Goal: Check status: Check status

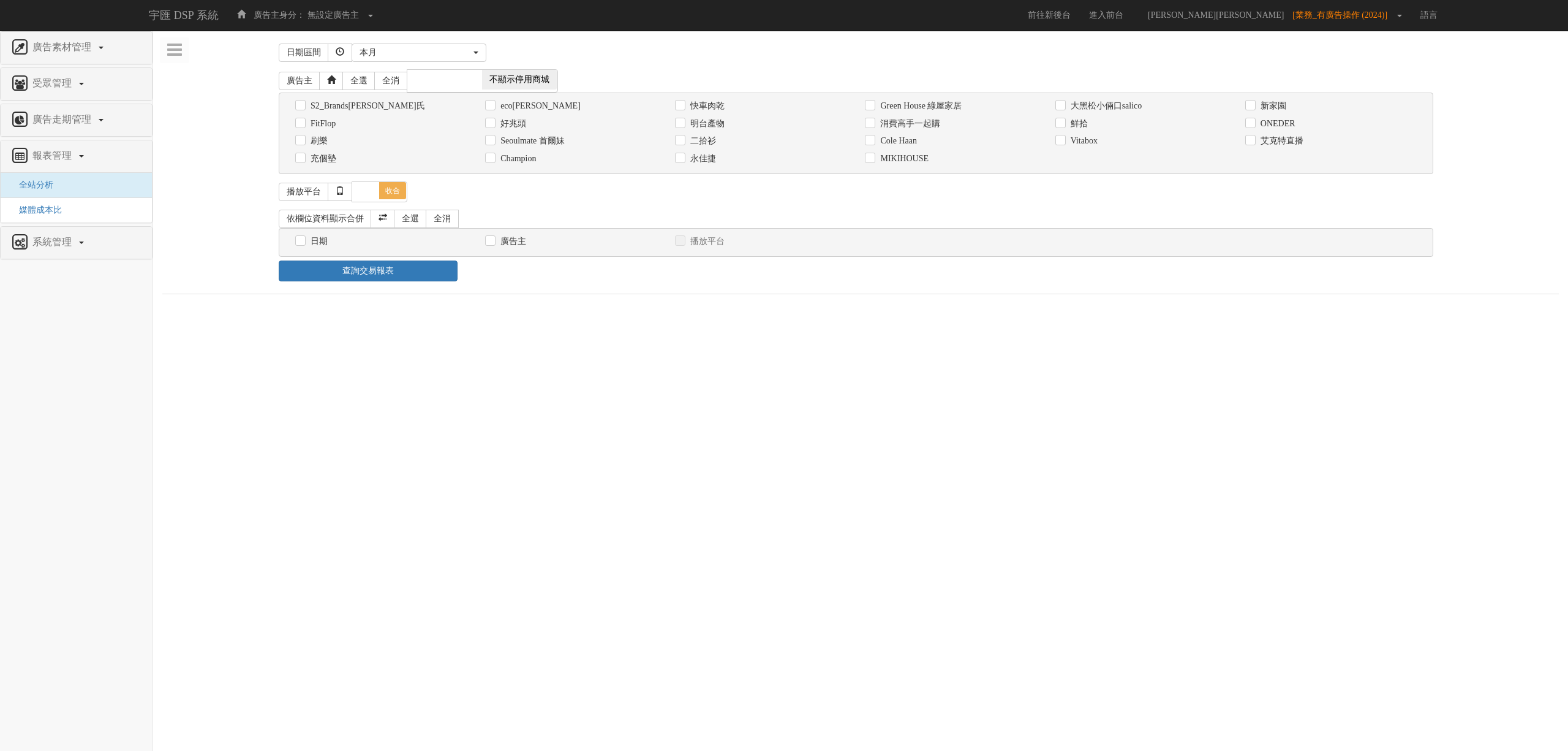
click at [902, 133] on div "Cole Haan" at bounding box center [950, 141] width 190 height 18
click at [902, 129] on label "消費高手一起購" at bounding box center [908, 124] width 63 height 12
click at [872, 127] on input "消費高手一起購" at bounding box center [868, 123] width 8 height 8
checkbox input "true"
click at [742, 307] on html "宇匯 DSP 系統 廣告主身分： 無設定廣告主 無設定廣告主 [101] S2_Brands[PERSON_NAME]氏 [177] 南法香頌 [270] 神…" at bounding box center [784, 153] width 1568 height 307
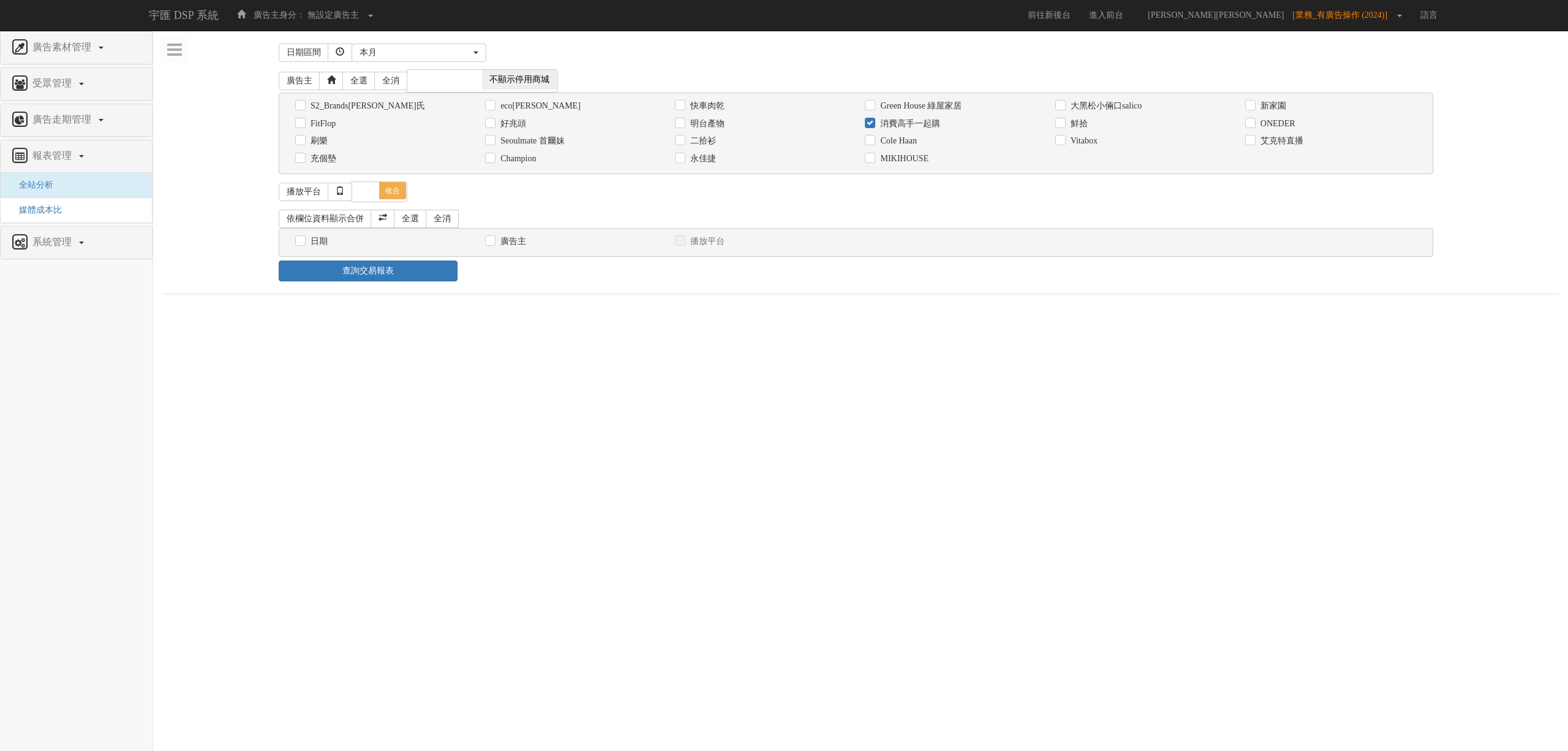
click at [292, 242] on div "日期" at bounding box center [380, 241] width 190 height 18
click at [302, 243] on input "日期" at bounding box center [299, 241] width 8 height 8
checkbox input "true"
click at [413, 322] on html "宇匯 DSP 系統 廣告主身分： 無設定廣告主 無設定廣告主 [101] S2_Brands[PERSON_NAME]氏 [177] 南法香頌 [270] 神…" at bounding box center [784, 165] width 1568 height 330
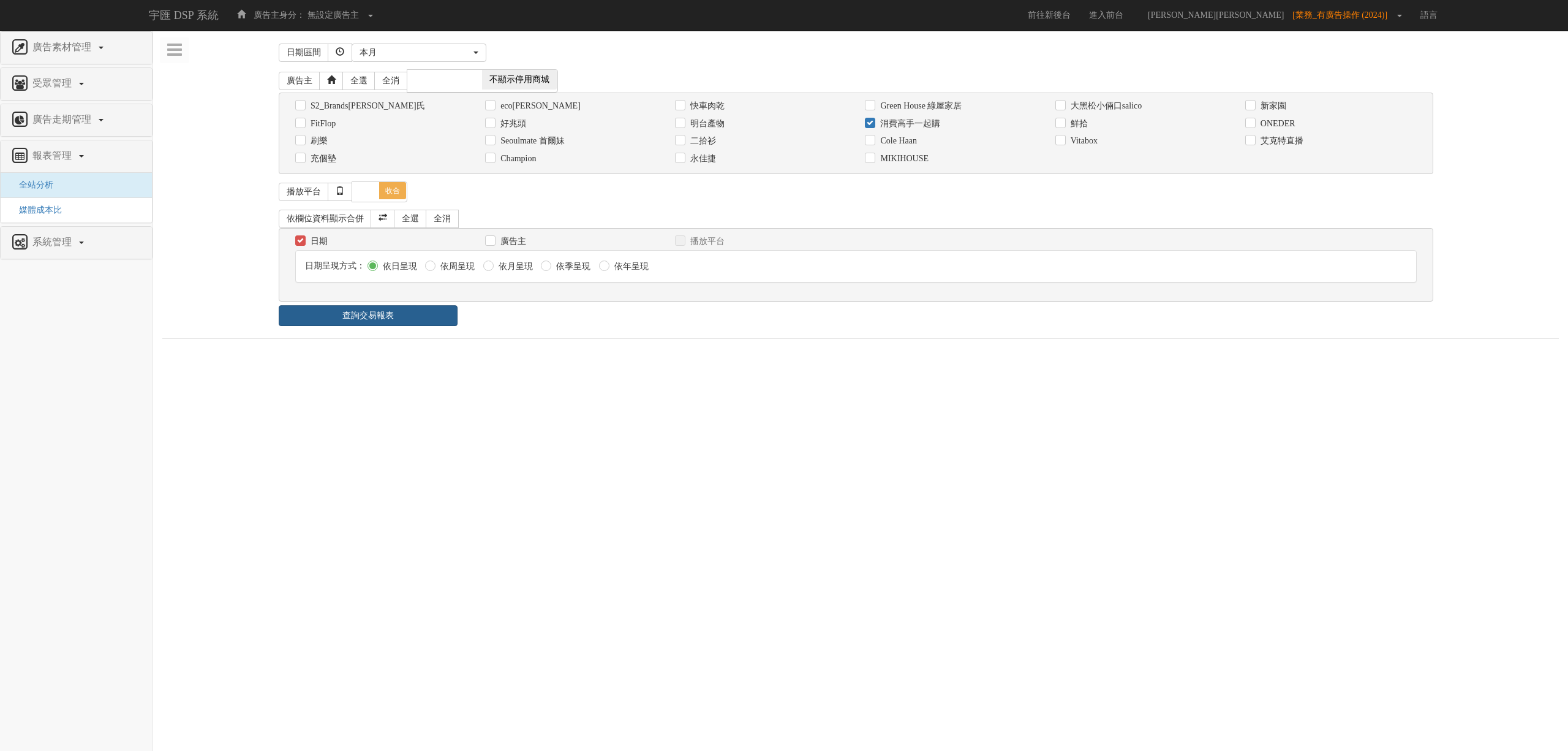
click at [405, 320] on link "查詢交易報表" at bounding box center [368, 315] width 179 height 21
click at [506, 317] on div "查詢交易報表" at bounding box center [860, 315] width 1182 height 21
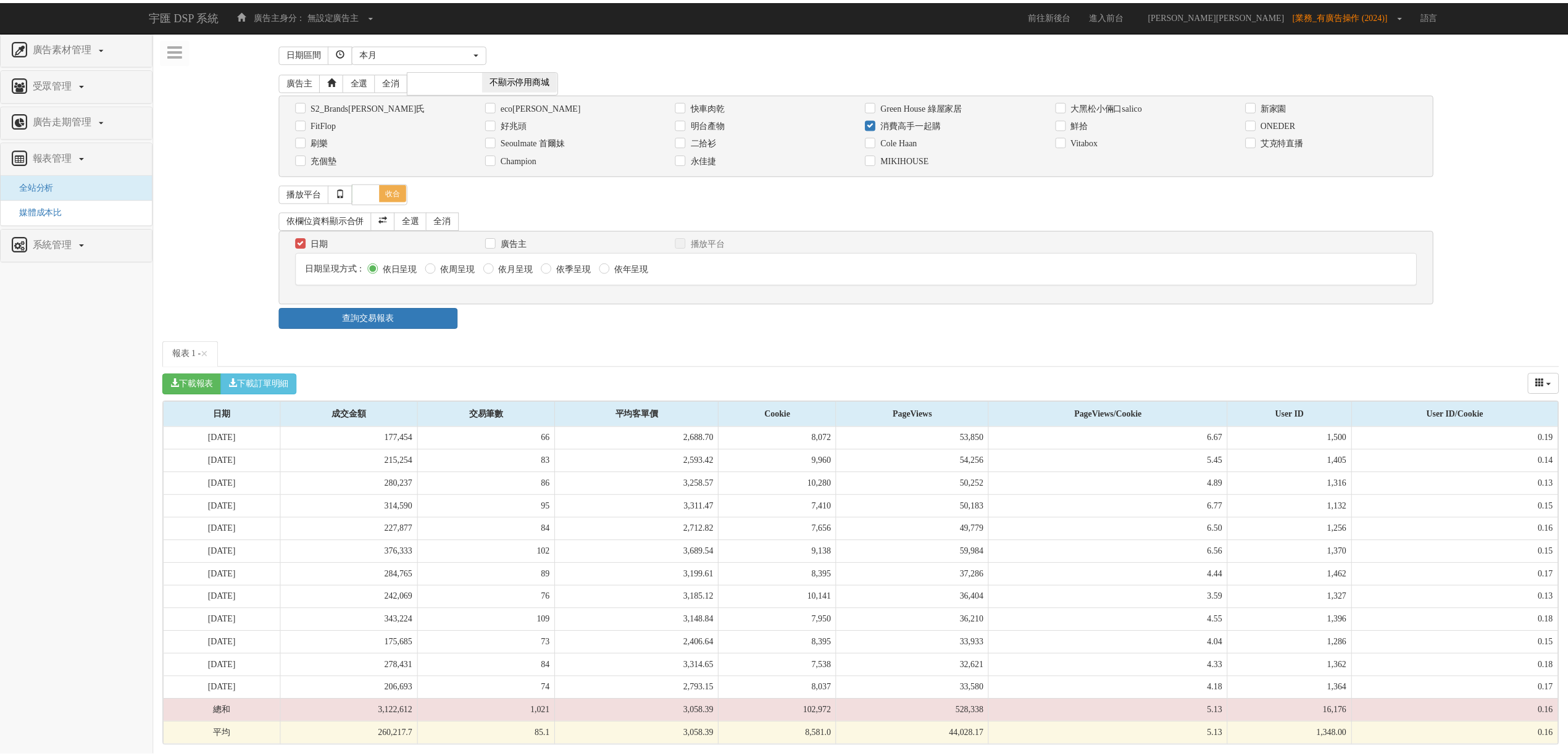
scroll to position [11, 0]
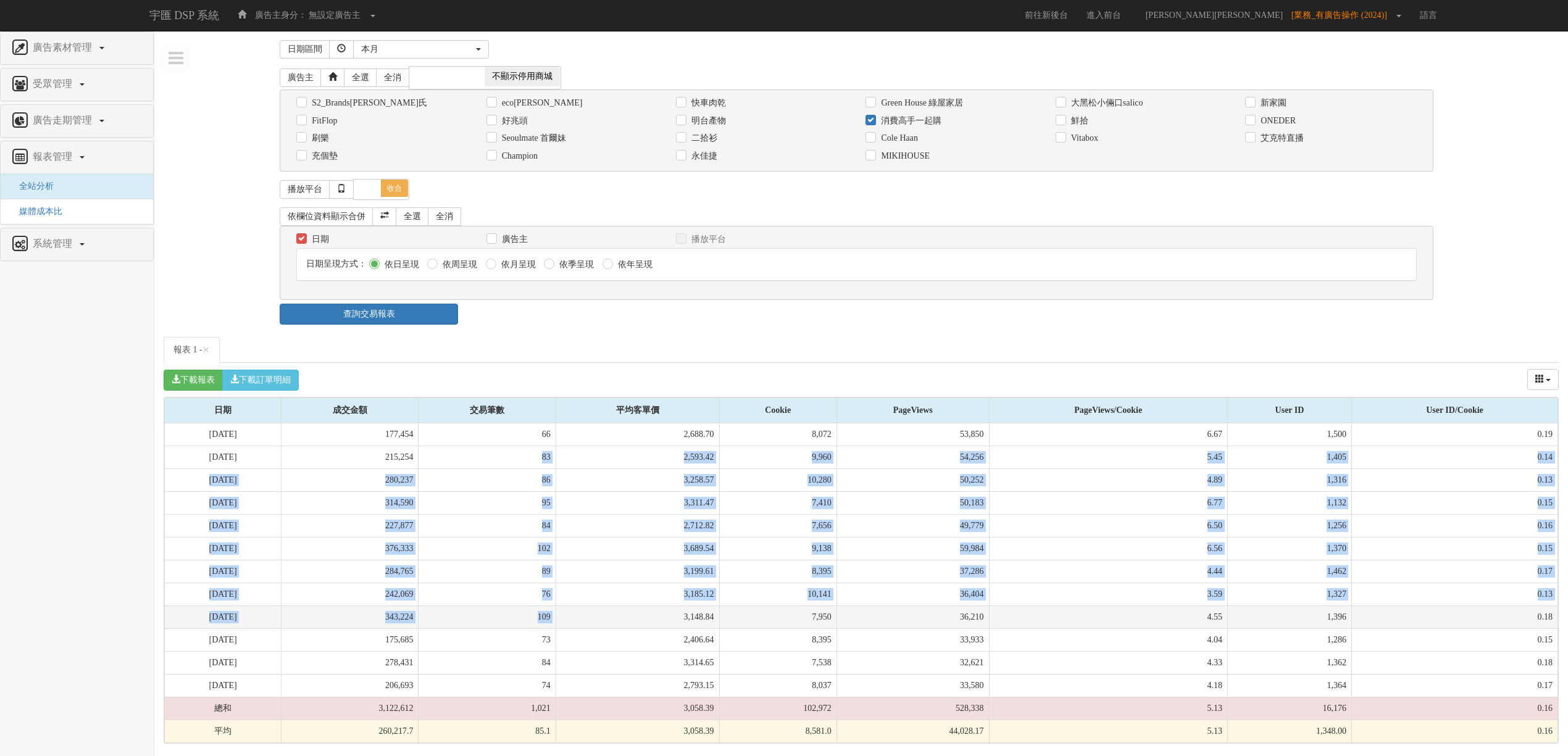
drag, startPoint x: 561, startPoint y: 524, endPoint x: 605, endPoint y: 617, distance: 102.9
click at [605, 617] on tbody "[DATE] 177,454 66 2,688.70 8,072 53,850 6.67 1,500 0.19 [DATE] 215,254 83 2,593…" at bounding box center [861, 582] width 1393 height 319
click at [605, 617] on td "3,148.84" at bounding box center [637, 617] width 164 height 22
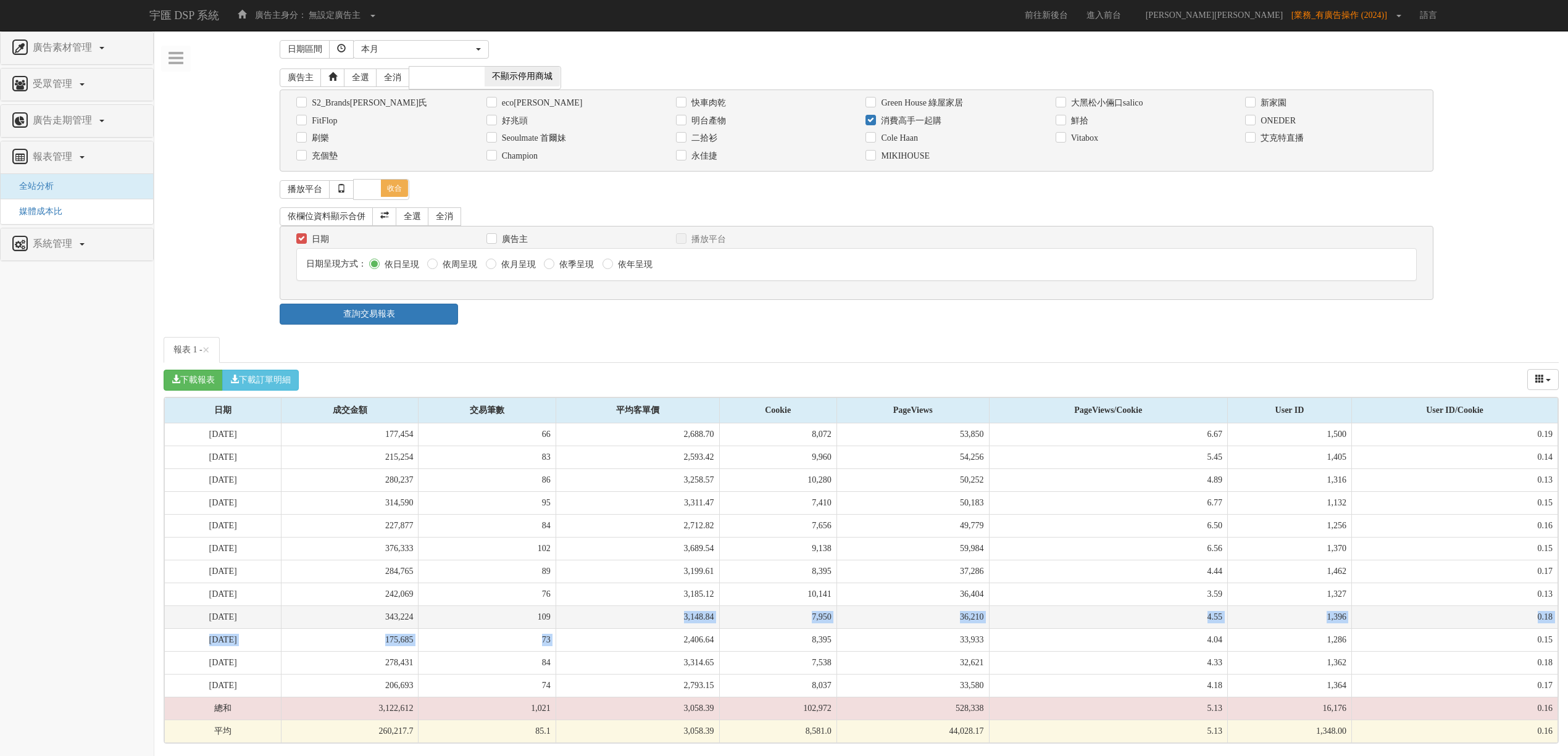
drag, startPoint x: 608, startPoint y: 630, endPoint x: 605, endPoint y: 612, distance: 18.2
click at [605, 612] on tbody "[DATE] 177,454 66 2,688.70 8,072 53,850 6.67 1,500 0.19 [DATE] 215,254 83 2,593…" at bounding box center [861, 582] width 1393 height 319
click at [605, 612] on td "3,148.84" at bounding box center [637, 617] width 164 height 22
